Goal: Obtain resource: Download file/media

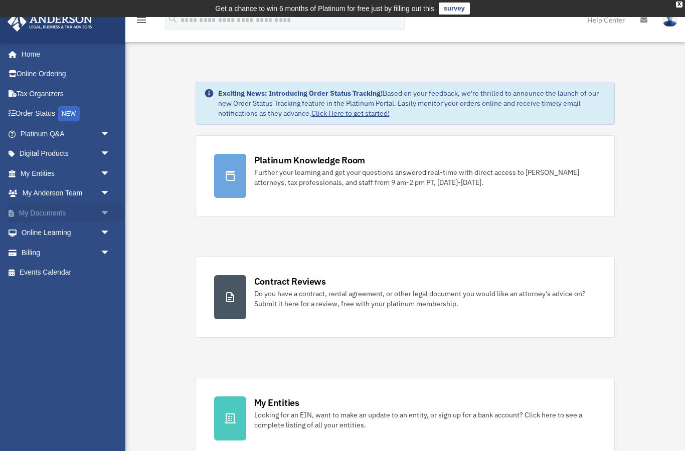
click at [101, 210] on span "arrow_drop_down" at bounding box center [110, 213] width 20 height 21
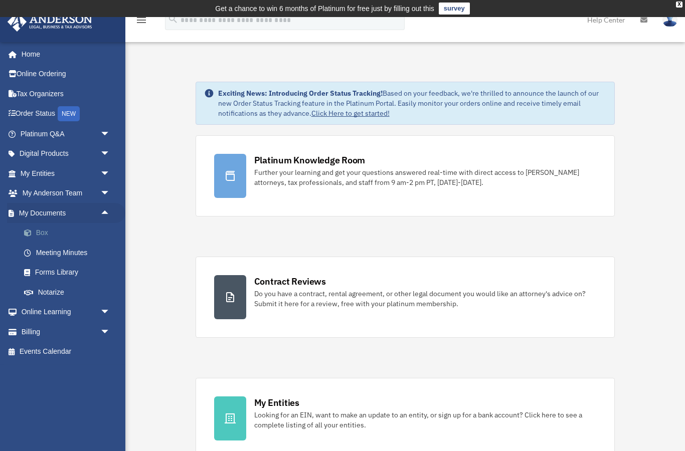
click at [44, 234] on link "Box" at bounding box center [69, 233] width 111 height 20
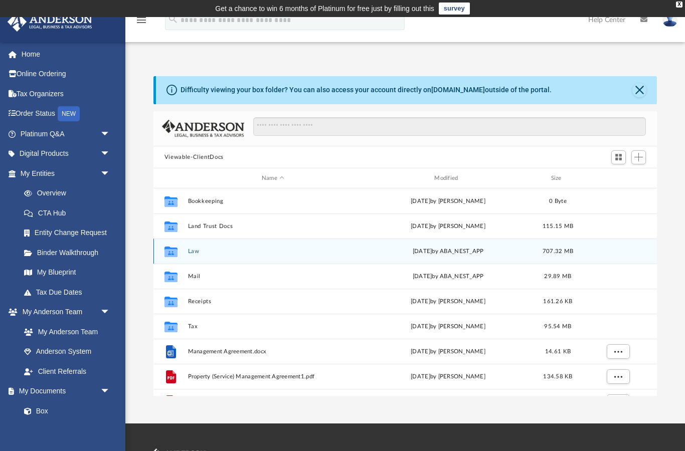
click at [183, 251] on div "Collaborated Folder" at bounding box center [170, 252] width 25 height 16
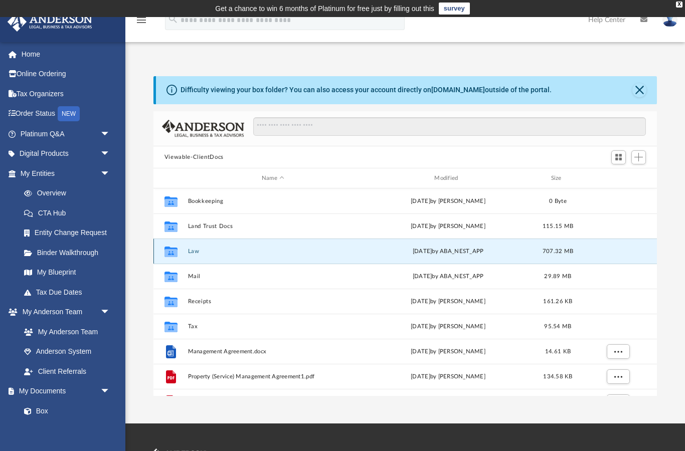
click at [191, 253] on button "Law" at bounding box center [273, 251] width 170 height 7
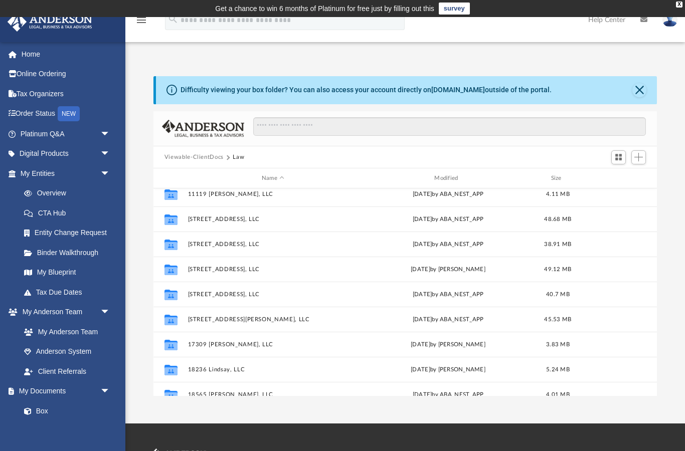
scroll to position [110, 0]
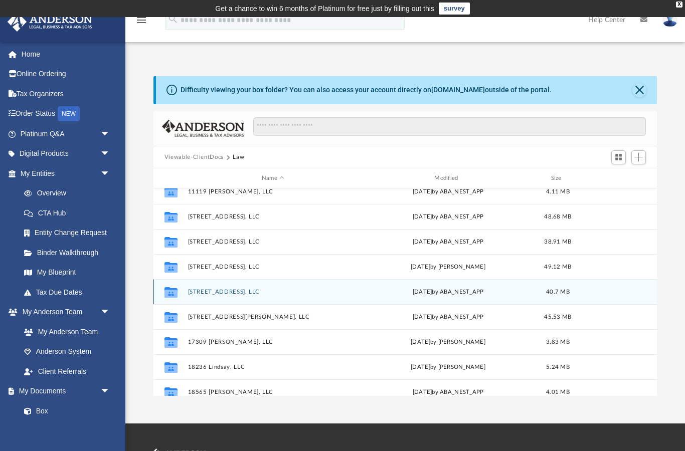
click at [223, 294] on button "12830 Riad St, LLC" at bounding box center [273, 292] width 170 height 7
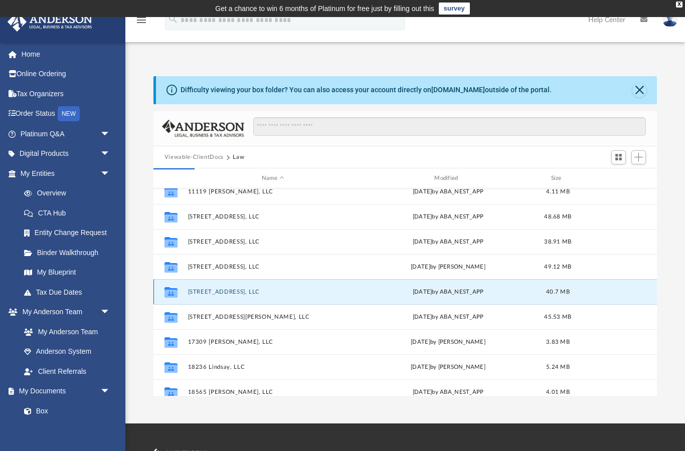
click at [224, 294] on button "12830 Riad St, LLC" at bounding box center [273, 292] width 170 height 7
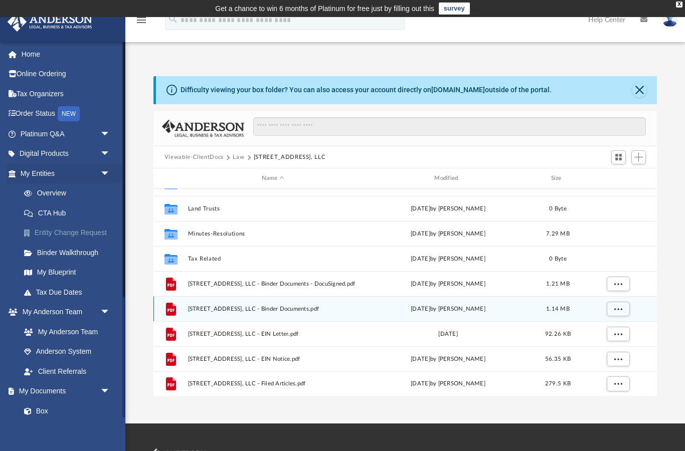
scroll to position [93, 0]
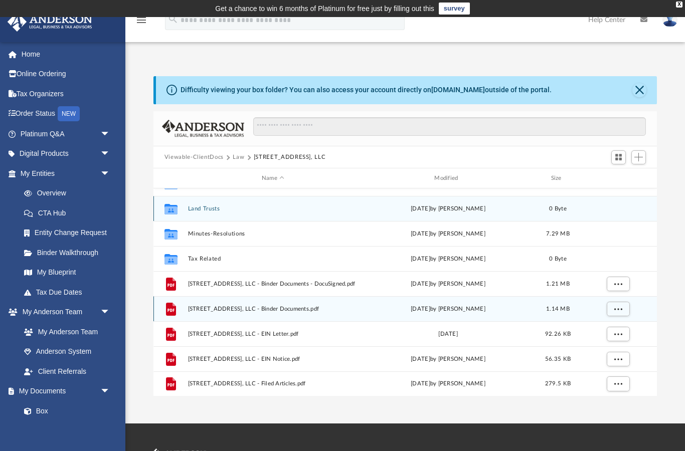
click at [203, 212] on button "Land Trusts" at bounding box center [273, 209] width 170 height 7
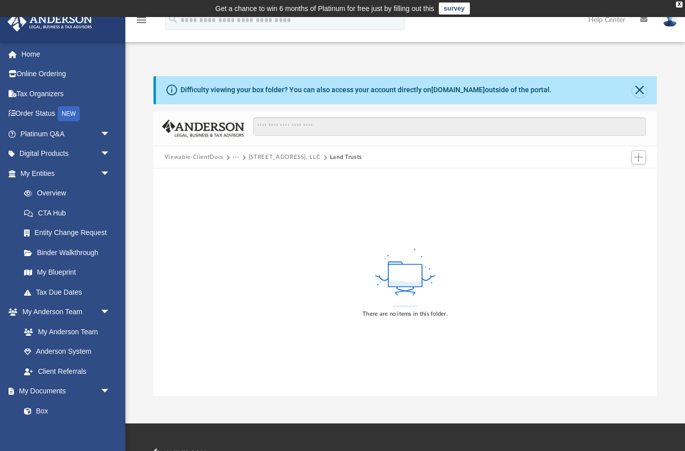
click at [289, 157] on button "12830 Riad St, LLC" at bounding box center [285, 157] width 72 height 9
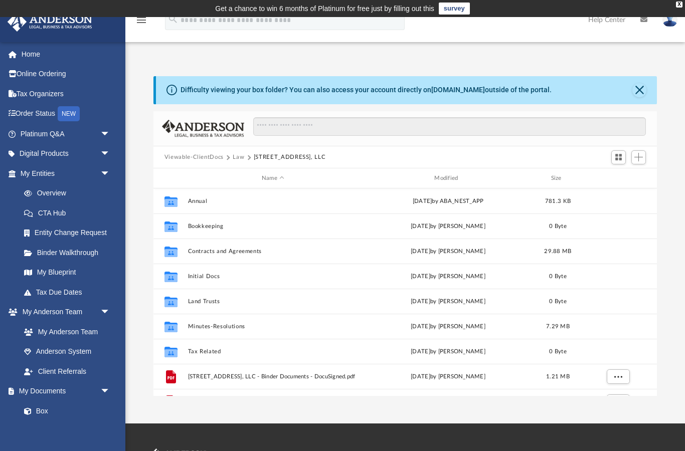
scroll to position [228, 504]
click at [237, 160] on button "Law" at bounding box center [239, 157] width 12 height 9
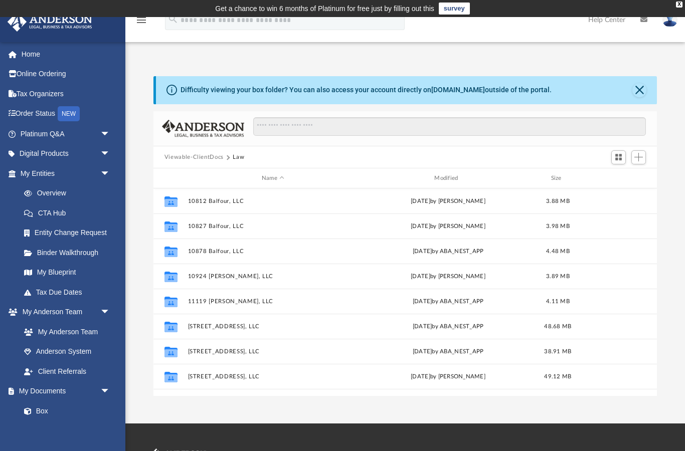
click at [213, 161] on button "Viewable-ClientDocs" at bounding box center [193, 157] width 59 height 9
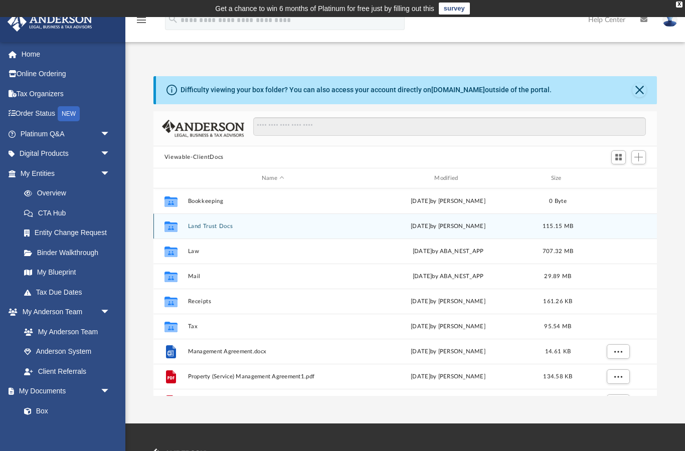
click at [224, 228] on button "Land Trust Docs" at bounding box center [273, 226] width 170 height 7
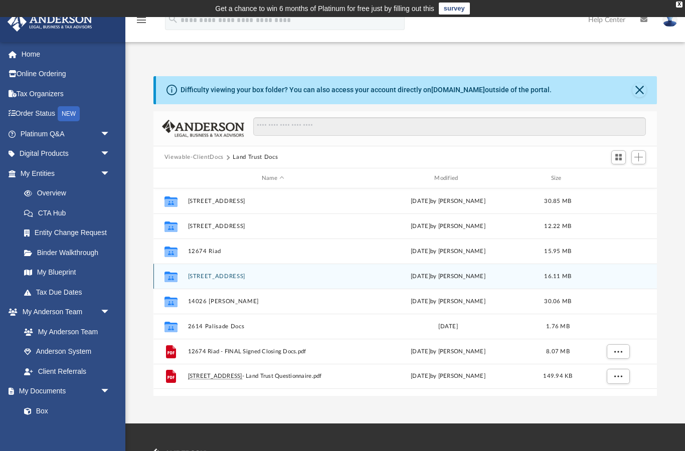
click at [227, 275] on button "12830 Riad St" at bounding box center [273, 276] width 170 height 7
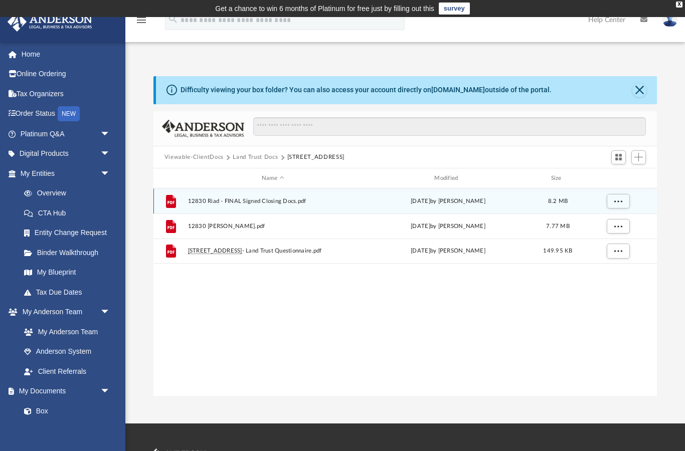
click at [271, 198] on span "12830 Riad - FINAL Signed Closing Docs.pdf" at bounding box center [273, 201] width 170 height 7
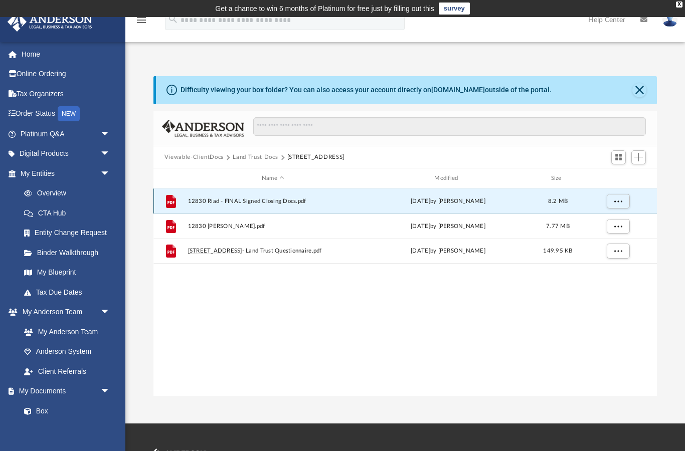
click at [225, 203] on span "12830 Riad - FINAL Signed Closing Docs.pdf" at bounding box center [273, 201] width 170 height 7
click at [643, 90] on button "Close" at bounding box center [639, 90] width 14 height 14
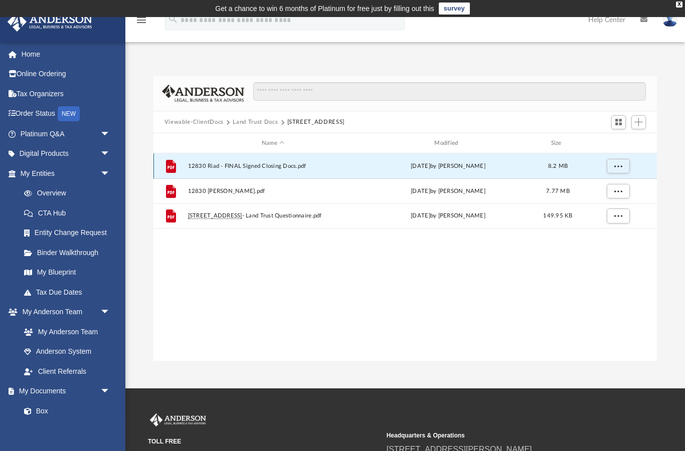
click at [288, 168] on span "12830 Riad - FINAL Signed Closing Docs.pdf" at bounding box center [273, 166] width 170 height 7
click at [170, 167] on icon "grid" at bounding box center [170, 167] width 7 height 3
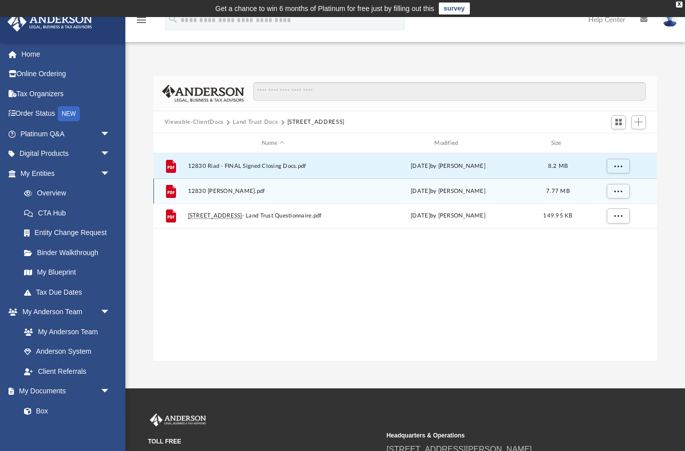
click at [230, 188] on span "12830 Riad Deed.pdf" at bounding box center [273, 191] width 170 height 7
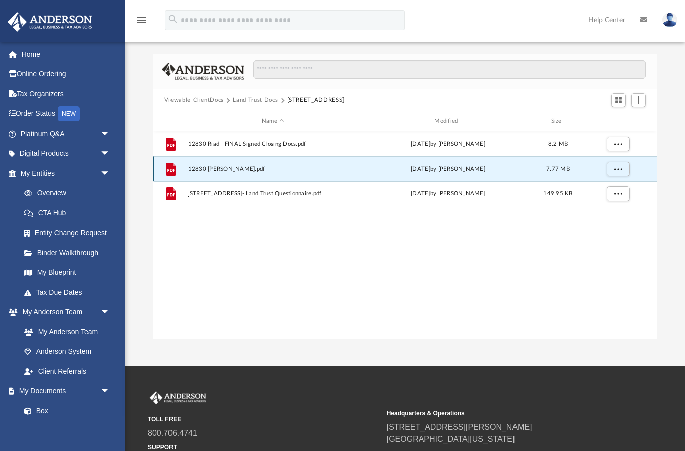
scroll to position [0, 0]
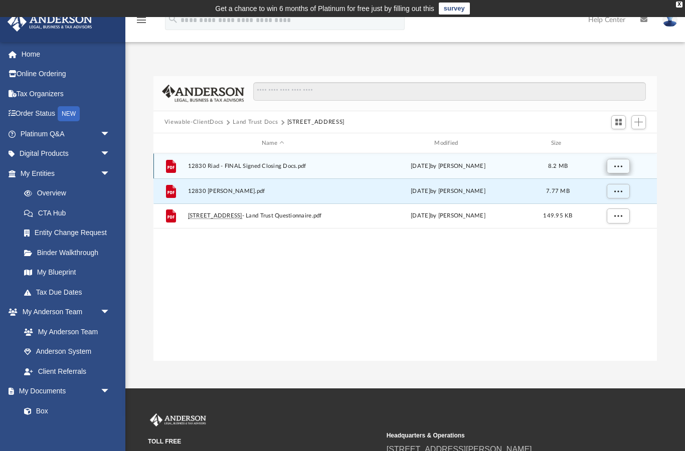
click at [618, 168] on span "More options" at bounding box center [618, 166] width 8 height 6
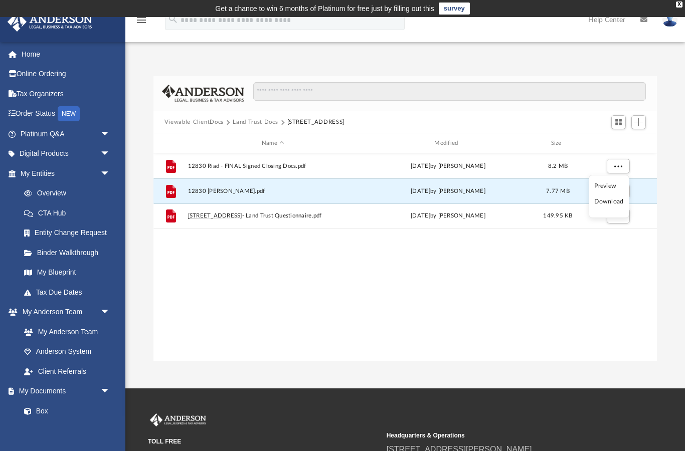
click at [615, 188] on li "Preview" at bounding box center [608, 186] width 29 height 11
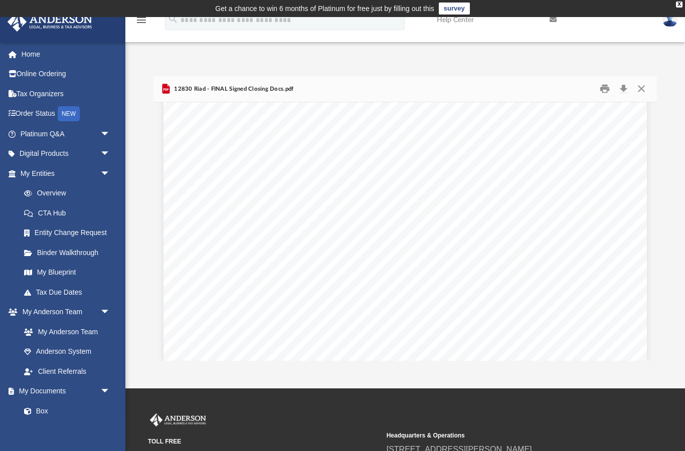
scroll to position [8786, 0]
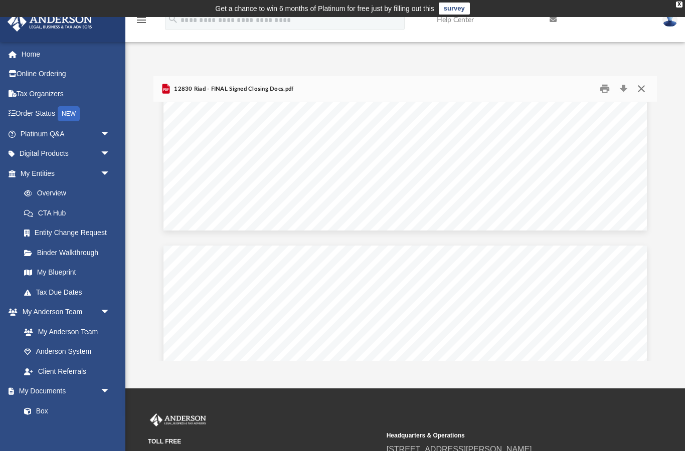
click at [641, 83] on button "Close" at bounding box center [641, 89] width 18 height 16
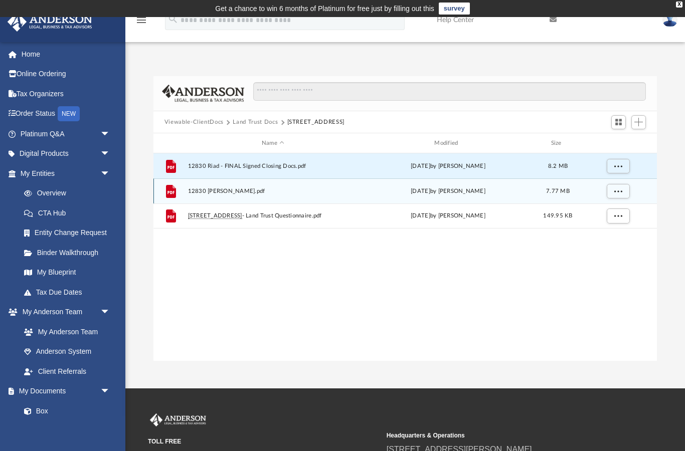
click at [223, 202] on div "File 12830 Riad Deed.pdf Mon Jan 25 2021 by Yatish Uchil 7.77 MB" at bounding box center [404, 190] width 503 height 25
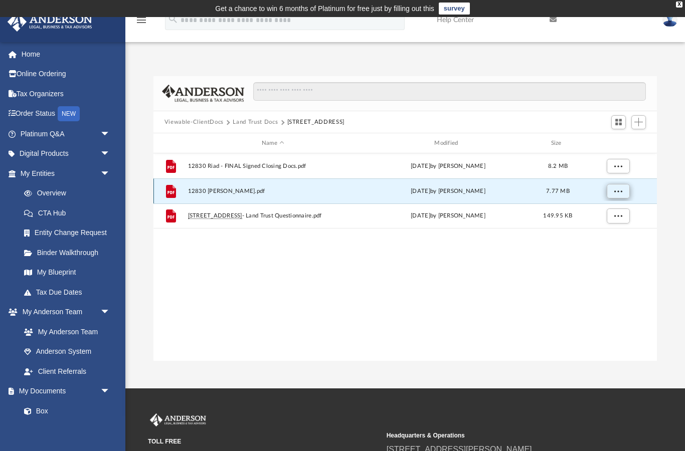
click at [620, 190] on span "More options" at bounding box center [618, 192] width 8 height 6
click at [610, 216] on li "Preview" at bounding box center [608, 211] width 29 height 11
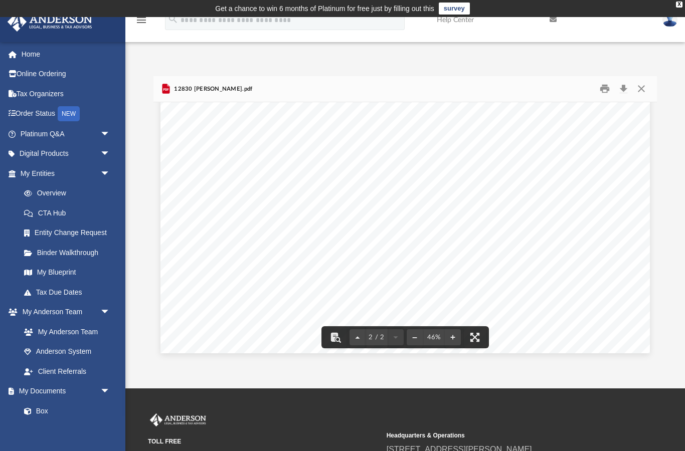
scroll to position [1388, 0]
click at [642, 91] on button "Close" at bounding box center [641, 89] width 18 height 16
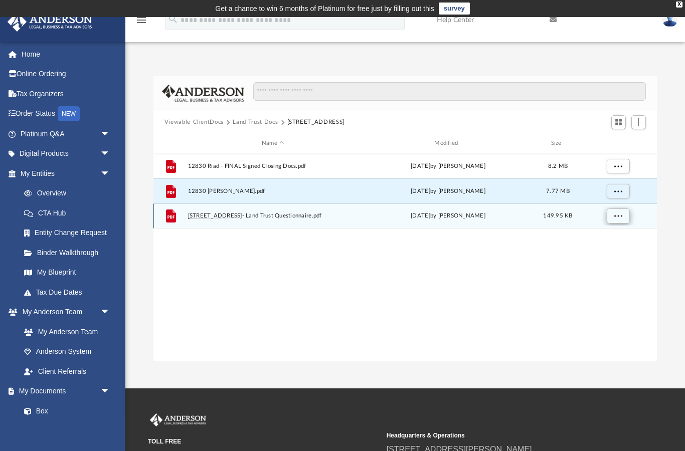
click at [619, 216] on span "More options" at bounding box center [618, 216] width 8 height 6
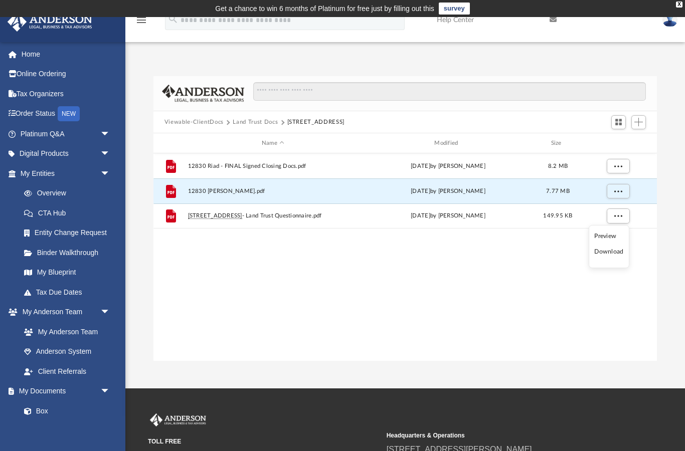
click at [613, 235] on li "Preview" at bounding box center [608, 236] width 29 height 11
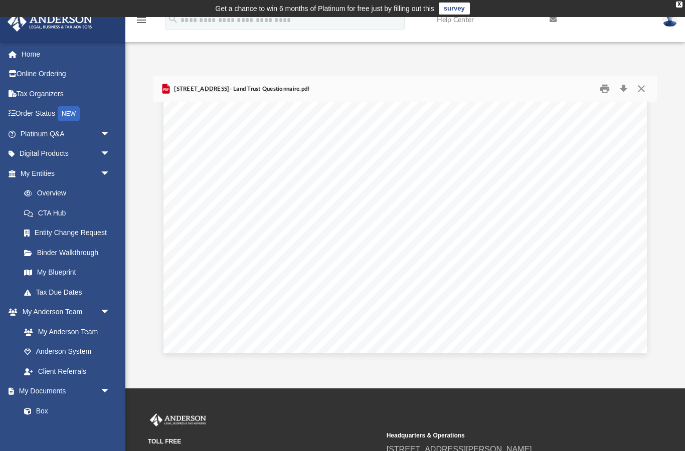
scroll to position [1022, 0]
click at [644, 88] on button "Close" at bounding box center [641, 89] width 18 height 16
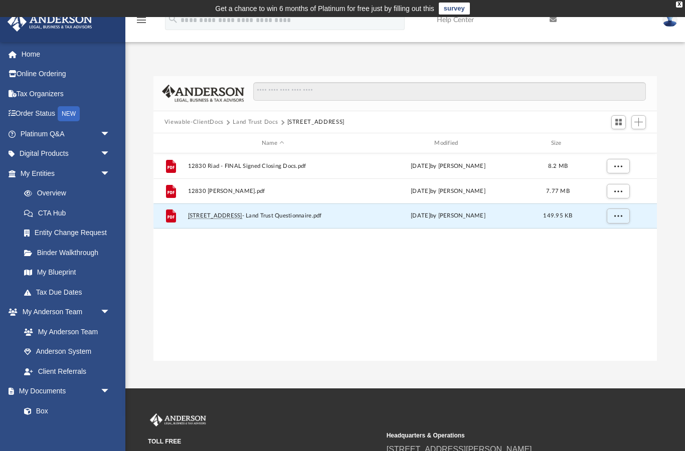
click at [209, 123] on button "Viewable-ClientDocs" at bounding box center [193, 122] width 59 height 9
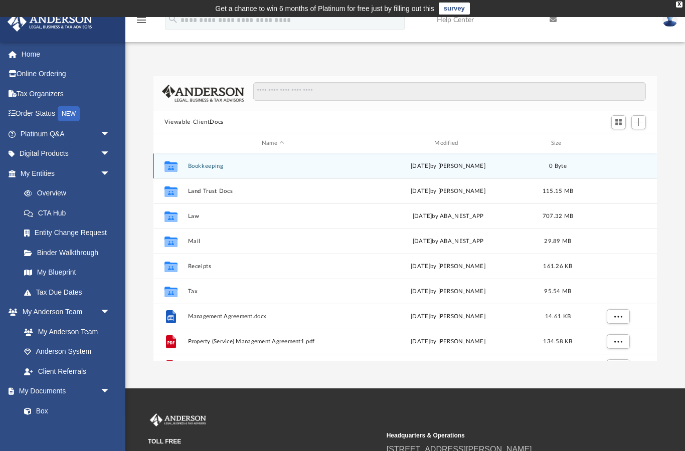
scroll to position [0, 0]
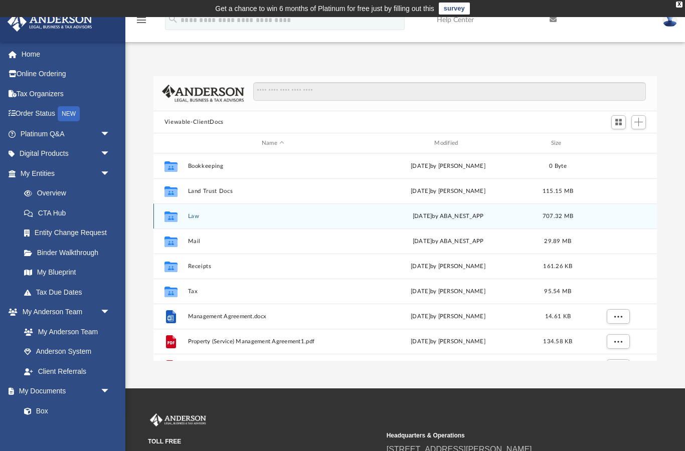
click at [195, 219] on button "Law" at bounding box center [273, 216] width 170 height 7
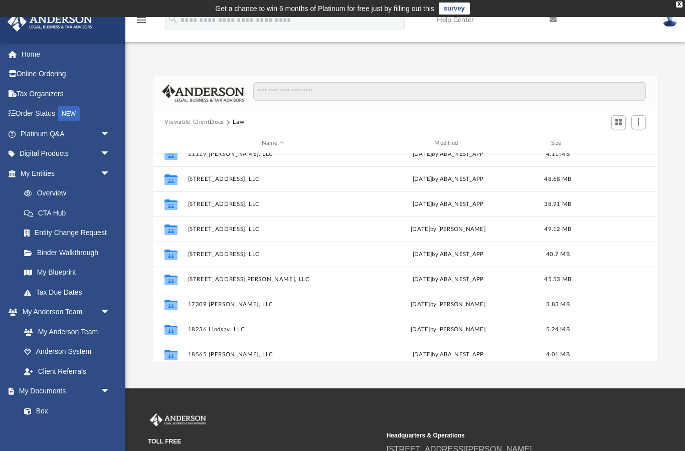
scroll to position [147, 0]
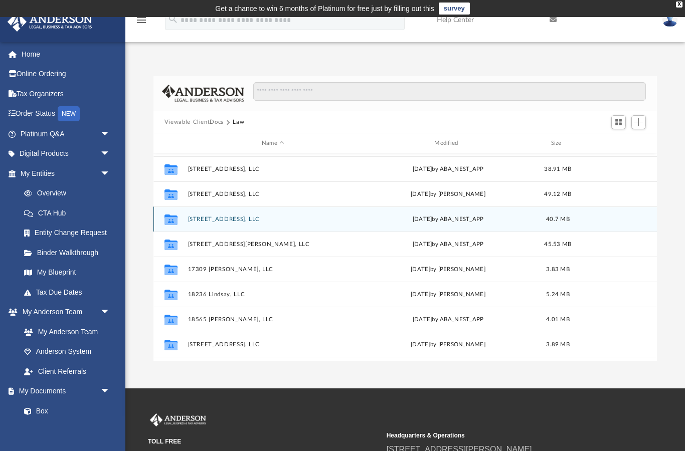
click at [227, 221] on button "12830 Riad St, LLC" at bounding box center [273, 219] width 170 height 7
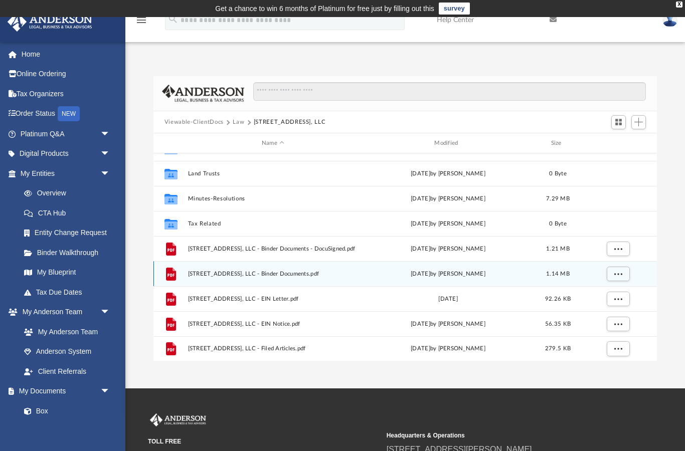
scroll to position [93, 0]
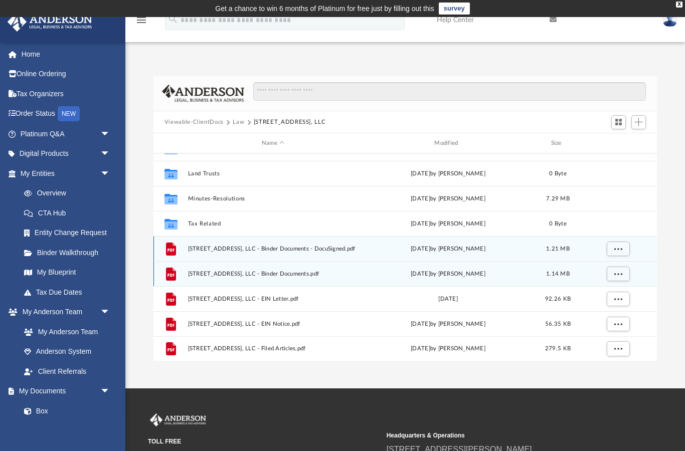
click at [278, 251] on span "12830 Riad St, LLC - Binder Documents - DocuSigned.pdf" at bounding box center [273, 249] width 170 height 7
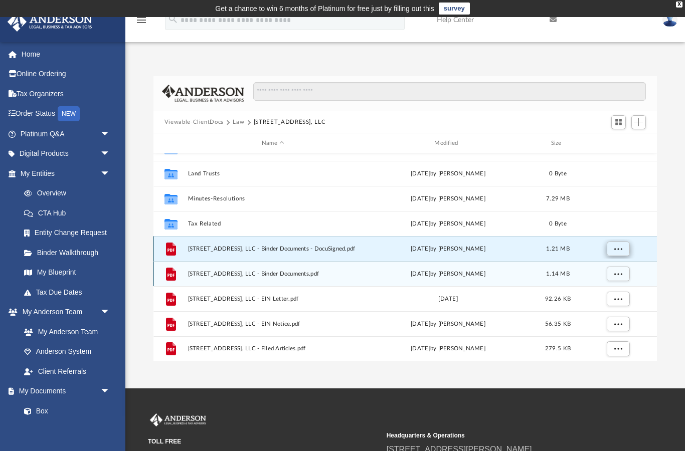
click at [620, 255] on button "More options" at bounding box center [617, 249] width 23 height 15
click at [615, 266] on li "Preview" at bounding box center [608, 269] width 29 height 11
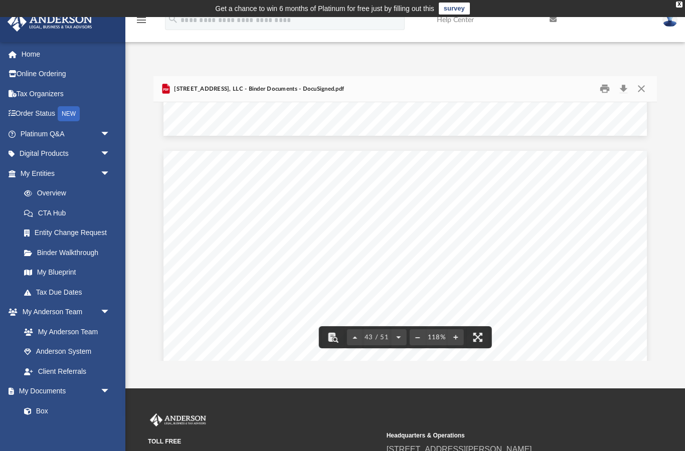
scroll to position [26859, 0]
